Goal: Find specific page/section: Find specific page/section

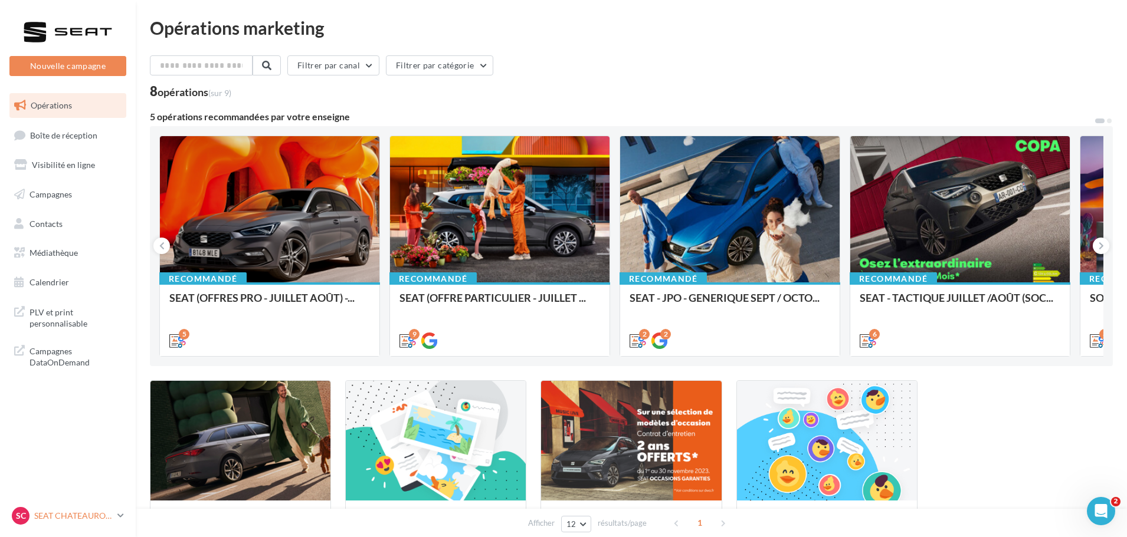
click at [54, 526] on link "SC SEAT [GEOGRAPHIC_DATA] seat-[GEOGRAPHIC_DATA]-36007" at bounding box center [67, 516] width 117 height 22
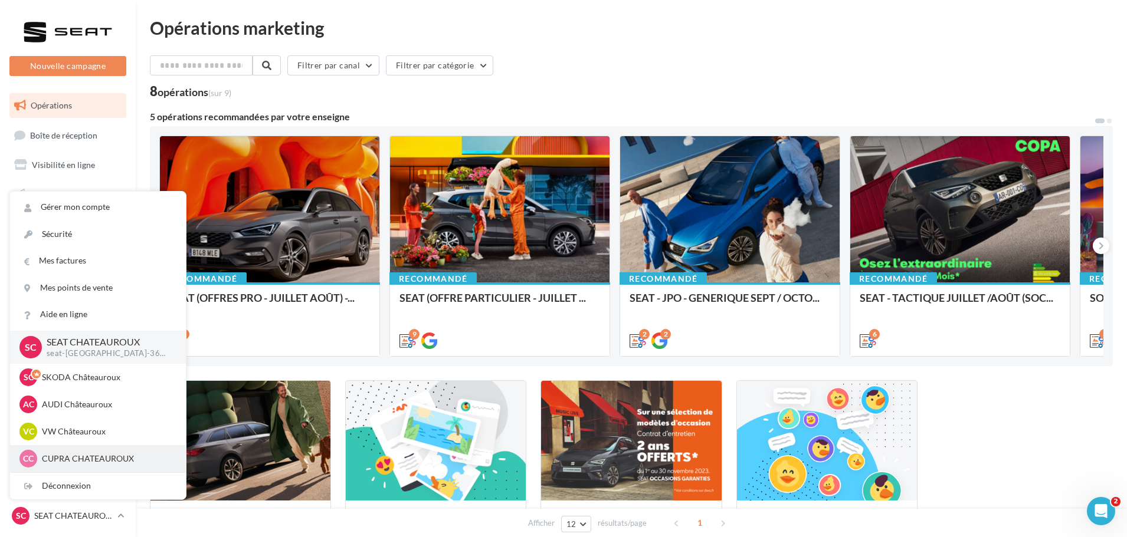
click at [83, 468] on div "CC CUPRA CHATEAUROUX cupra-[GEOGRAPHIC_DATA]-36007" at bounding box center [98, 458] width 176 height 27
click at [93, 455] on p "CUPRA CHATEAUROUX" at bounding box center [107, 459] width 130 height 12
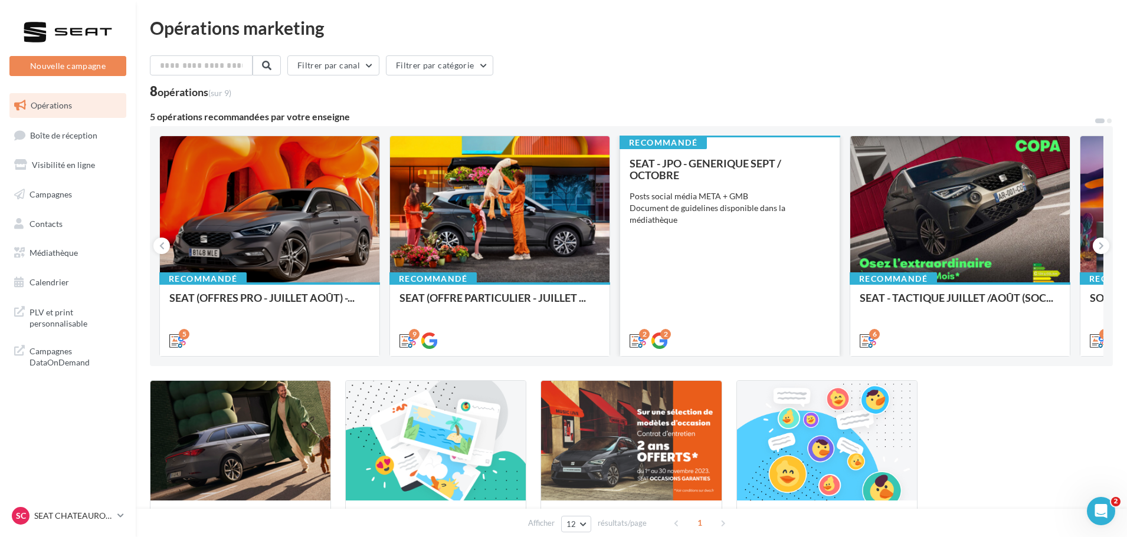
click at [682, 260] on div "SEAT - JPO - GENERIQUE SEPT / OCTOBRE Posts social média META + GMB Document de…" at bounding box center [729, 251] width 201 height 188
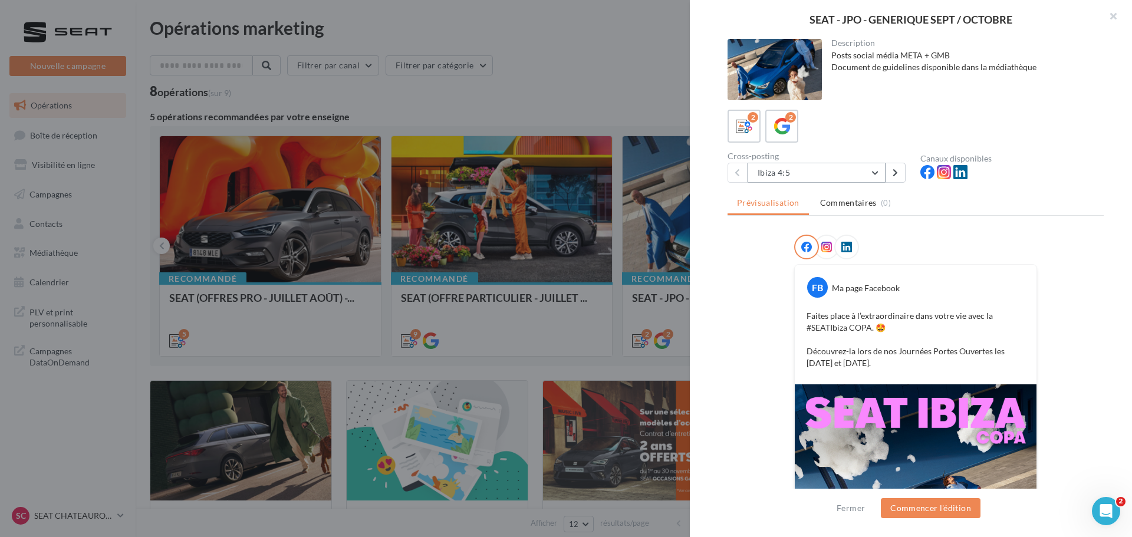
click at [875, 180] on button "Ibiza 4:5" at bounding box center [817, 173] width 138 height 20
click at [797, 125] on label "2" at bounding box center [782, 126] width 34 height 34
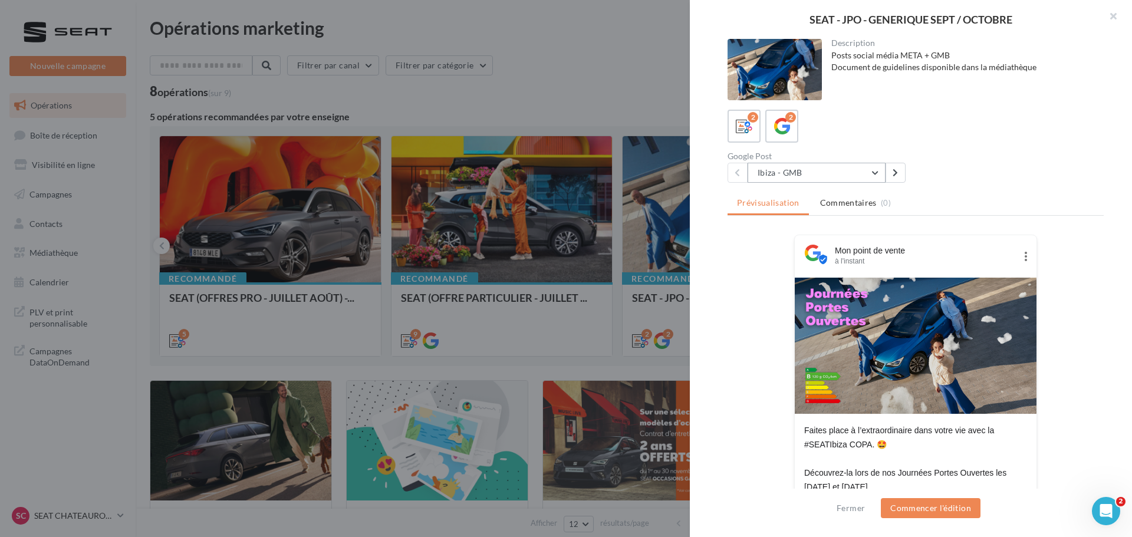
click at [825, 169] on button "Ibiza - GMB" at bounding box center [817, 173] width 138 height 20
click at [748, 124] on icon at bounding box center [744, 126] width 17 height 17
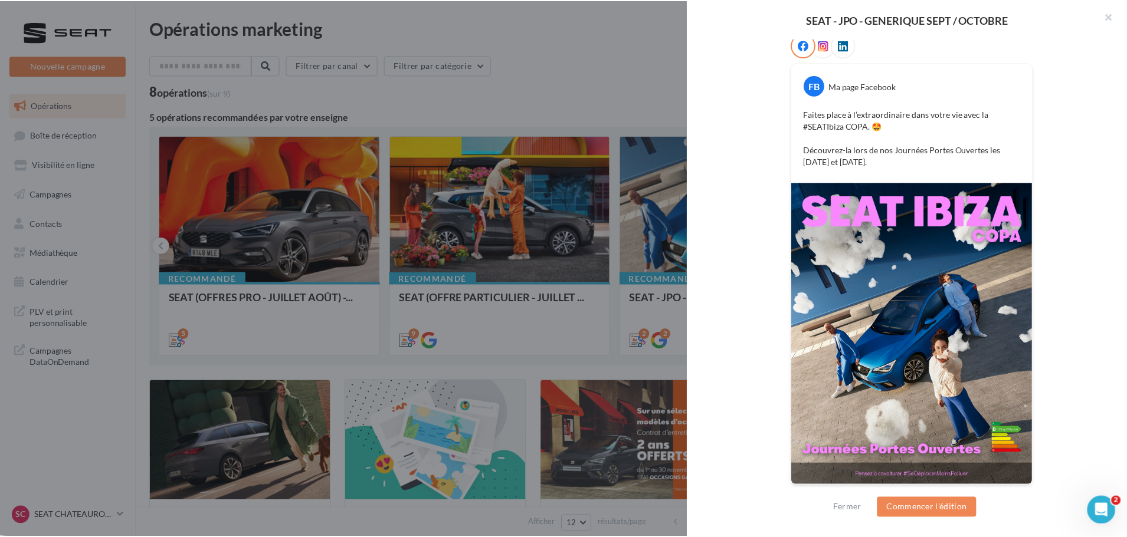
scroll to position [203, 0]
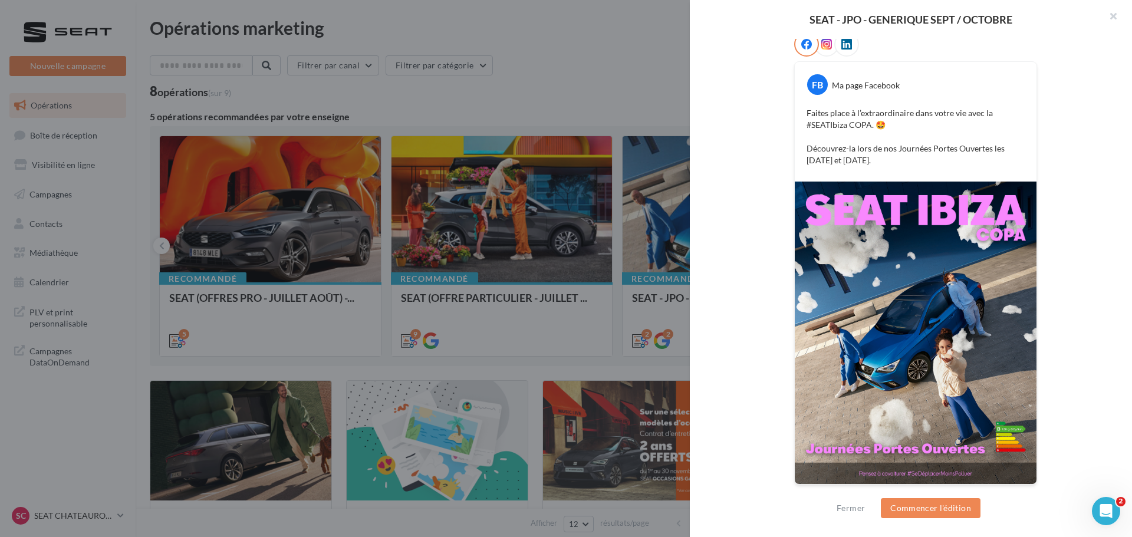
click at [632, 35] on div at bounding box center [566, 268] width 1132 height 537
